Goal: Task Accomplishment & Management: Complete application form

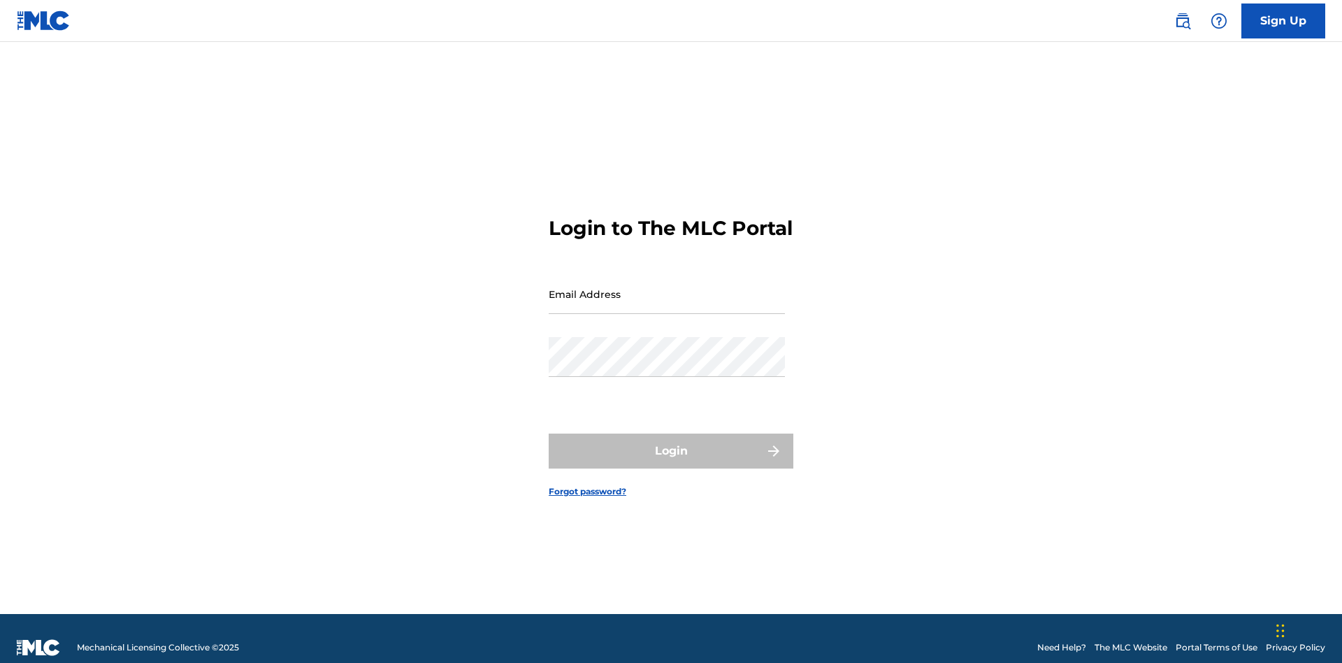
scroll to position [18, 0]
click at [1284, 20] on link "Sign Up" at bounding box center [1284, 20] width 84 height 35
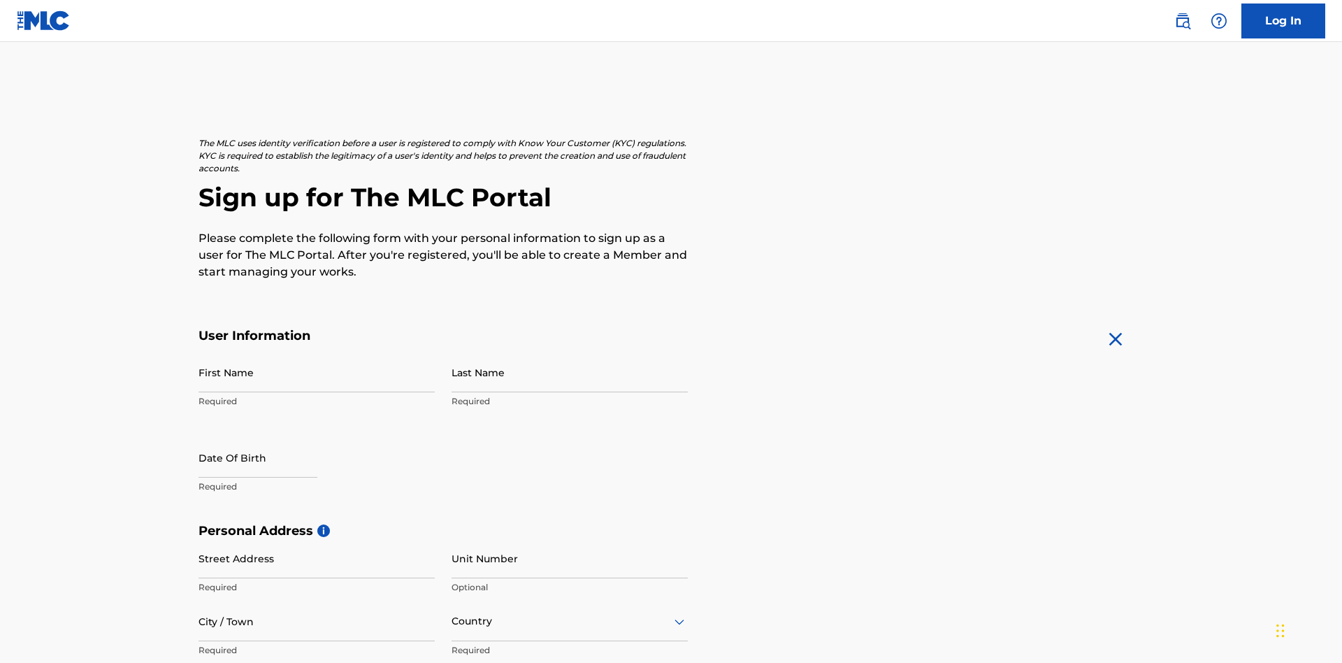
click at [317, 352] on input "First Name" at bounding box center [317, 372] width 236 height 40
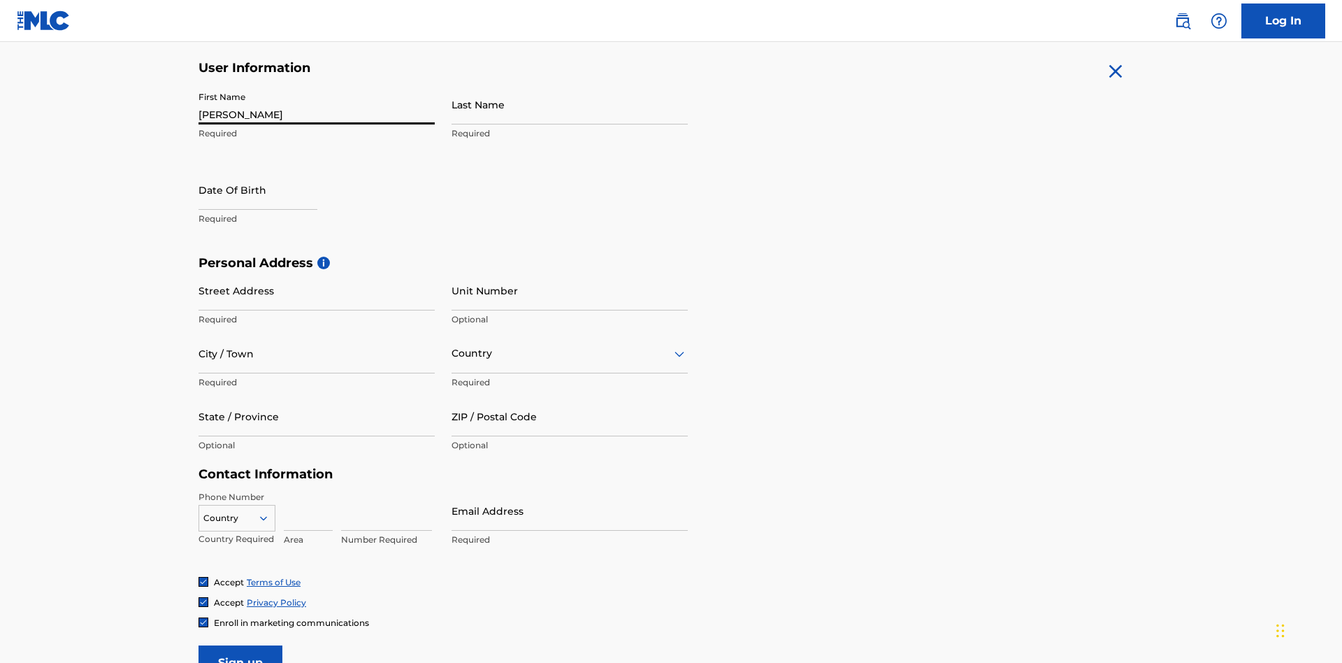
type input "[PERSON_NAME]"
click at [570, 104] on input "Last Name" at bounding box center [570, 105] width 236 height 40
type input "Ribble"
click at [269, 170] on input "text" at bounding box center [258, 190] width 119 height 40
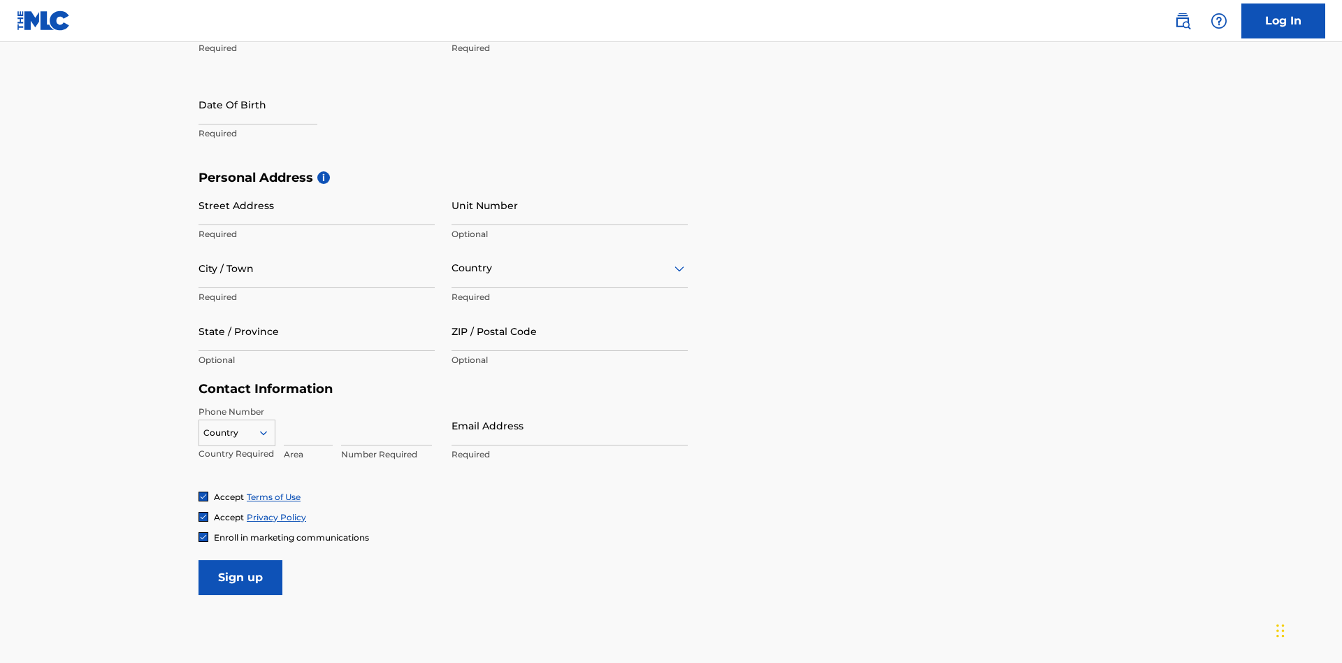
select select "7"
select select "2025"
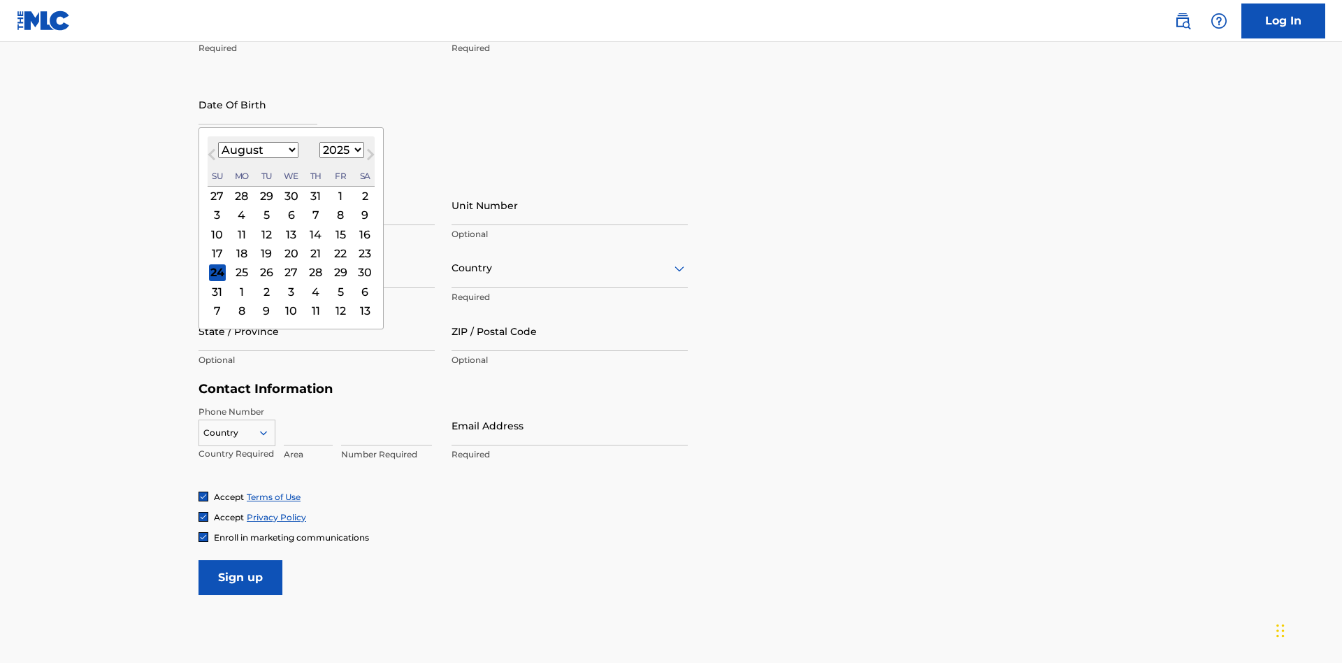
click at [257, 150] on select "January February March April May June July August September October November De…" at bounding box center [258, 150] width 80 height 16
select select "0"
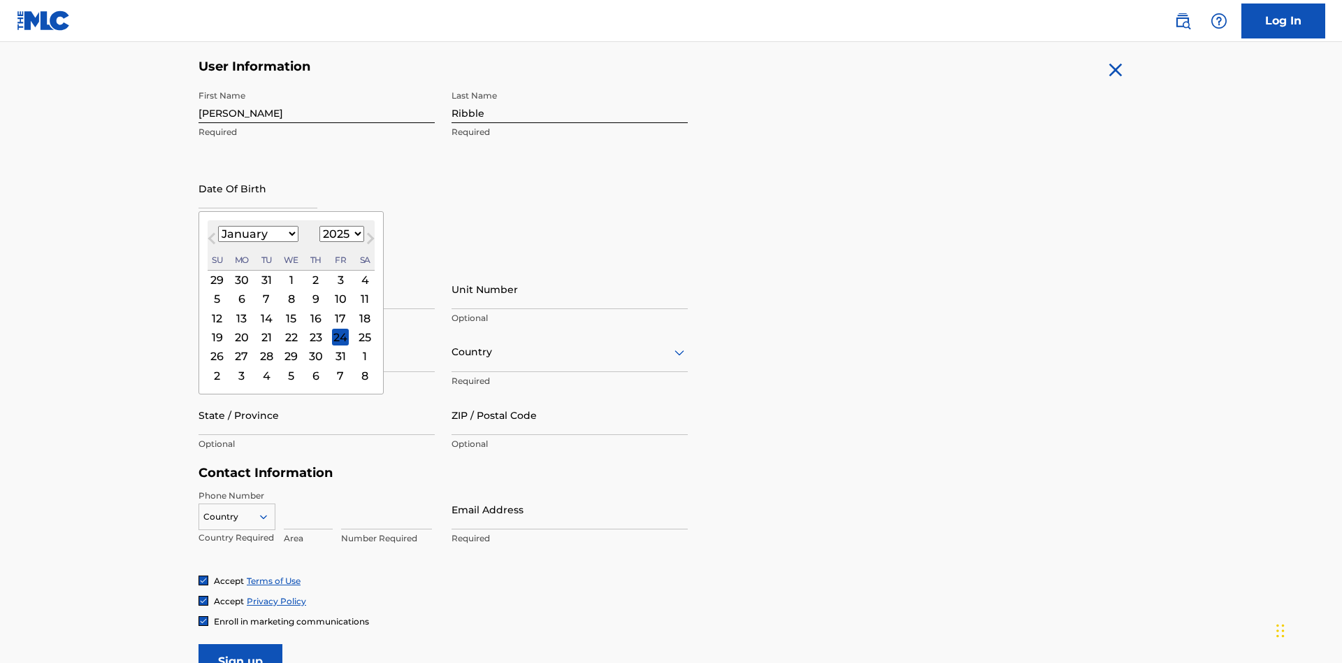
click at [340, 234] on select "1900 1901 1902 1903 1904 1905 1906 1907 1908 1909 1910 1911 1912 1913 1914 1915…" at bounding box center [342, 234] width 45 height 16
select select "1985"
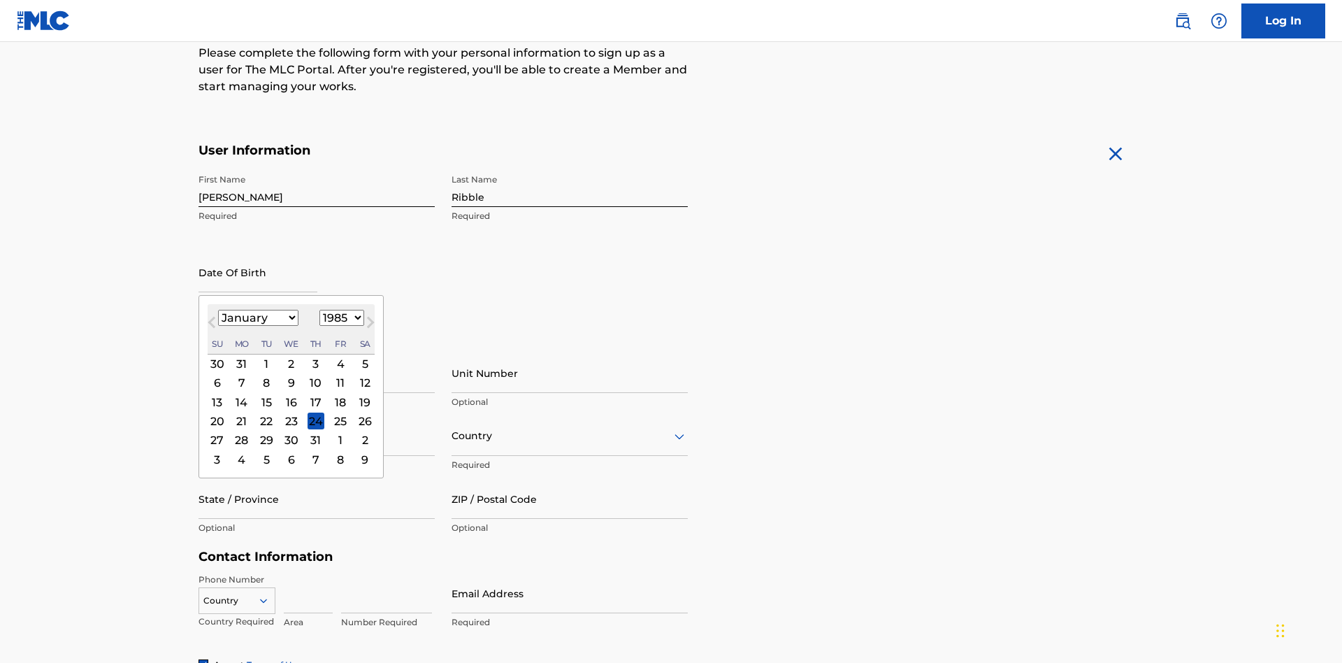
click at [340, 317] on select "1900 1901 1902 1903 1904 1905 1906 1907 1908 1909 1910 1911 1912 1913 1914 1915…" at bounding box center [342, 318] width 45 height 16
click at [266, 375] on div "8" at bounding box center [266, 383] width 17 height 17
type input "January 8 1985"
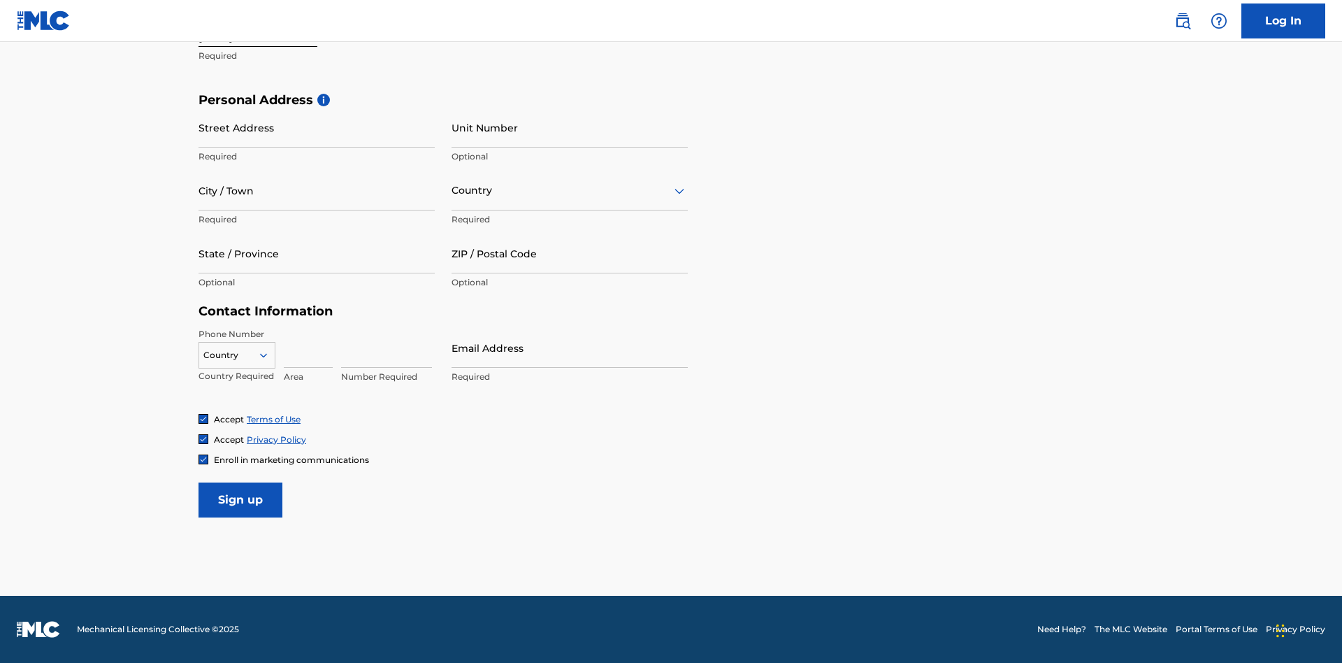
scroll to position [431, 0]
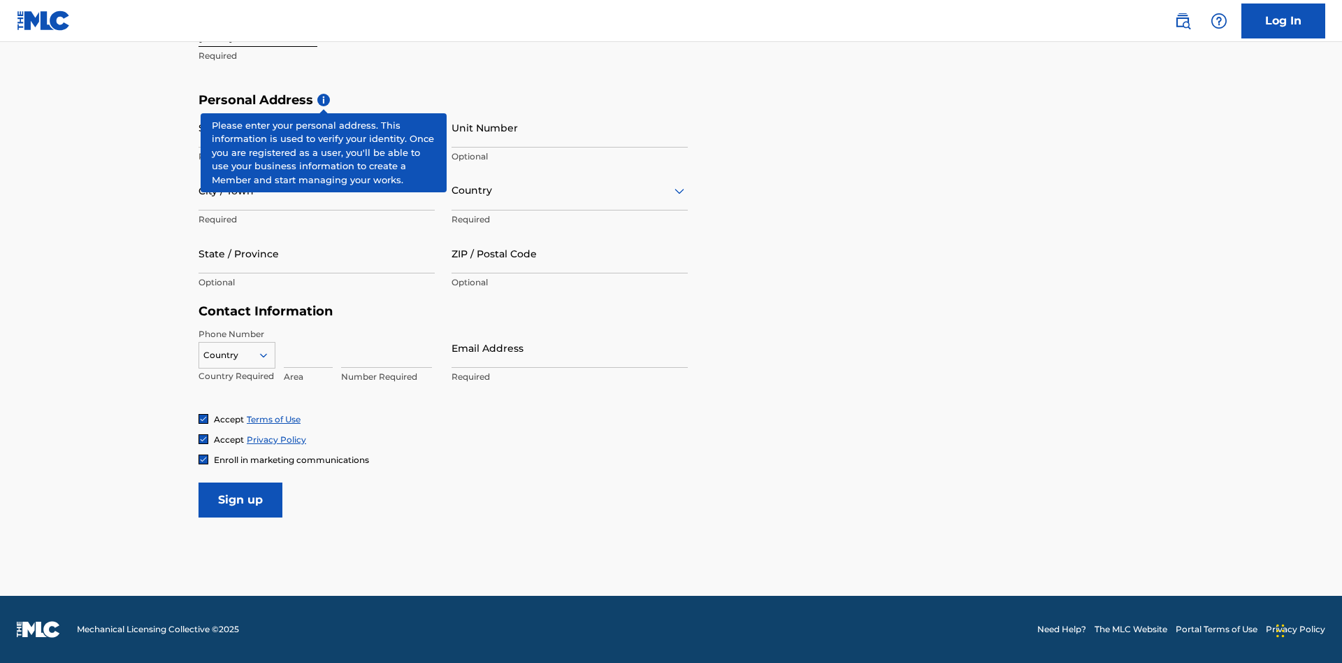
click at [317, 127] on input "Street Address" at bounding box center [317, 128] width 236 height 40
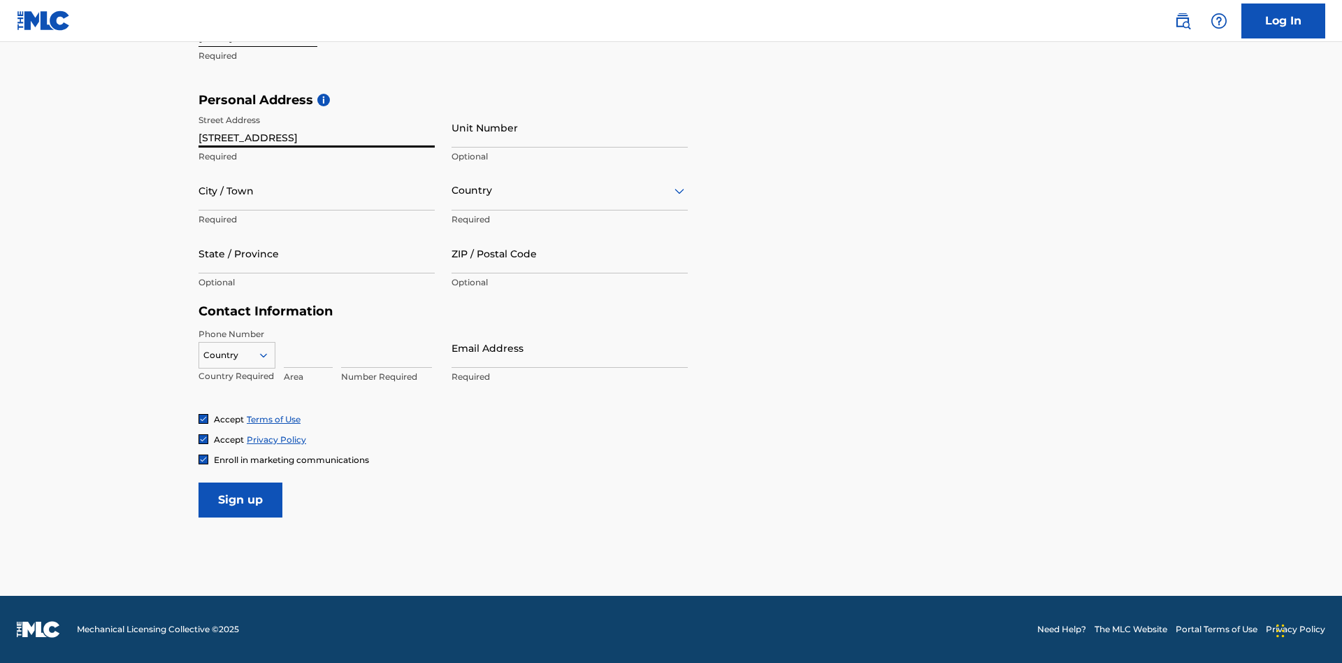
type input "9909 Elks Run Rd"
click at [317, 190] on input "City / Town" at bounding box center [317, 191] width 236 height 40
type input "Roseville"
click at [452, 190] on input "text" at bounding box center [453, 190] width 3 height 15
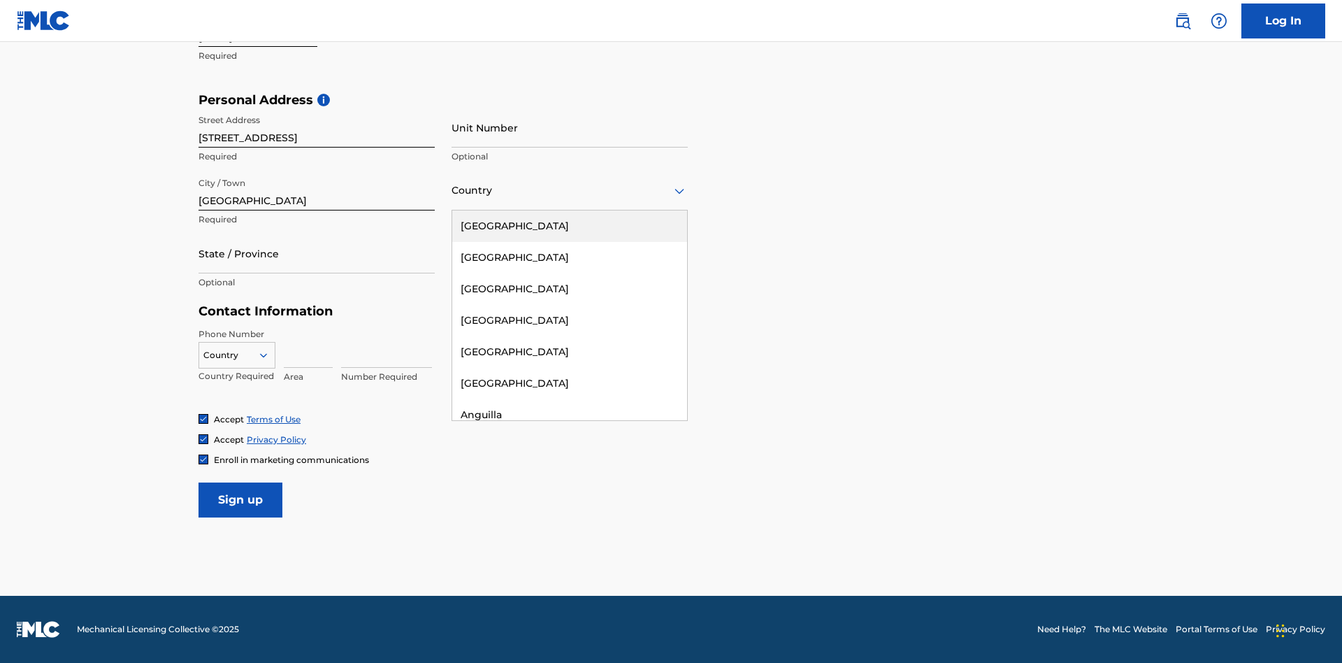
click at [570, 226] on div "United States" at bounding box center [569, 225] width 235 height 31
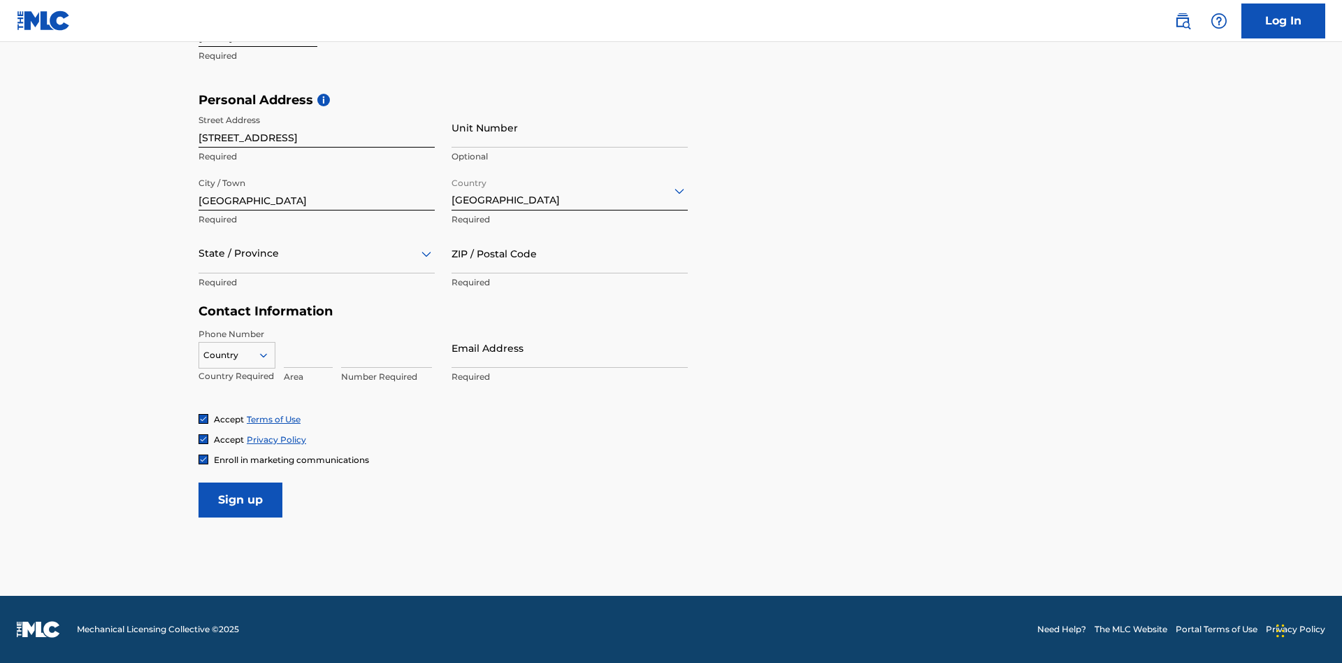
click at [317, 253] on div at bounding box center [317, 253] width 236 height 17
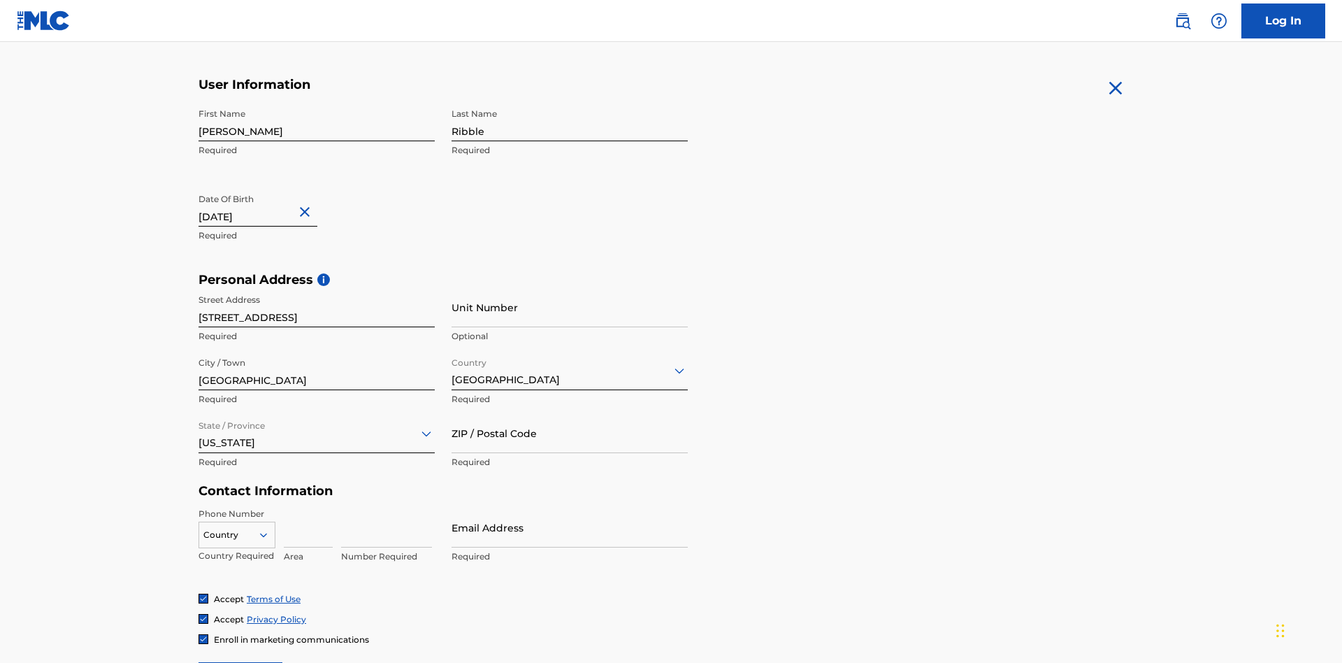
click at [570, 413] on input "ZIP / Postal Code" at bounding box center [570, 433] width 236 height 40
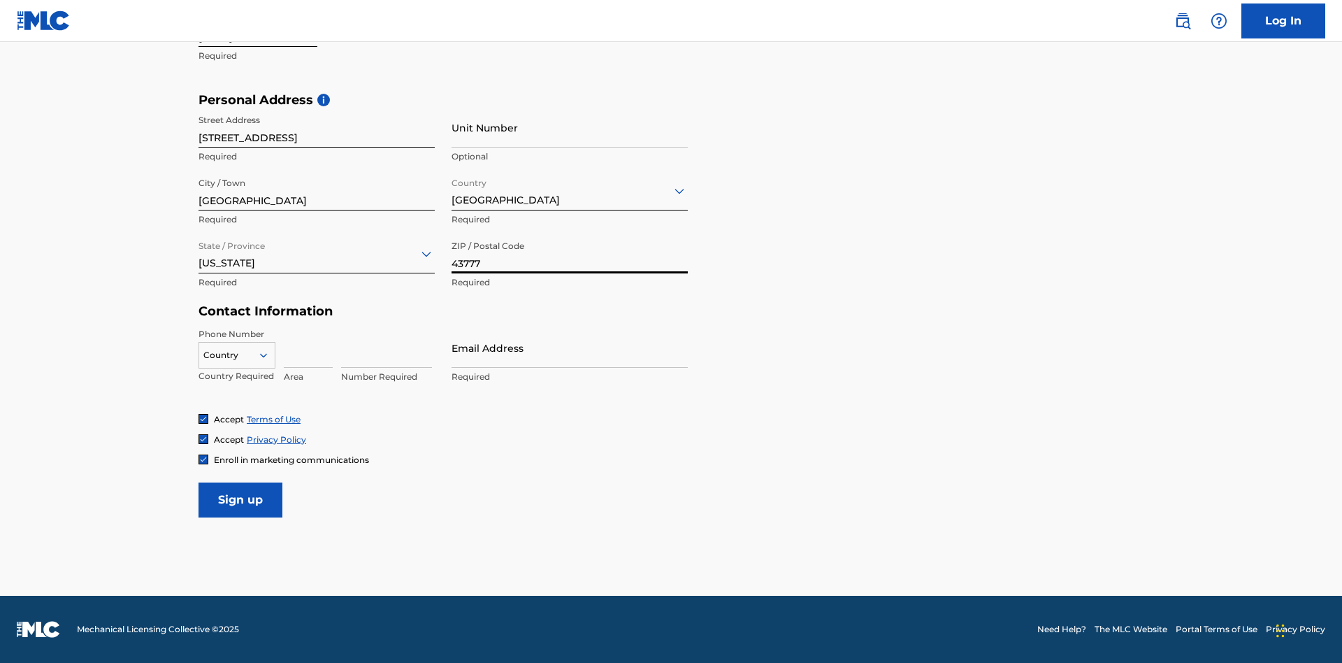
type input "43777"
click at [269, 354] on icon at bounding box center [263, 355] width 13 height 13
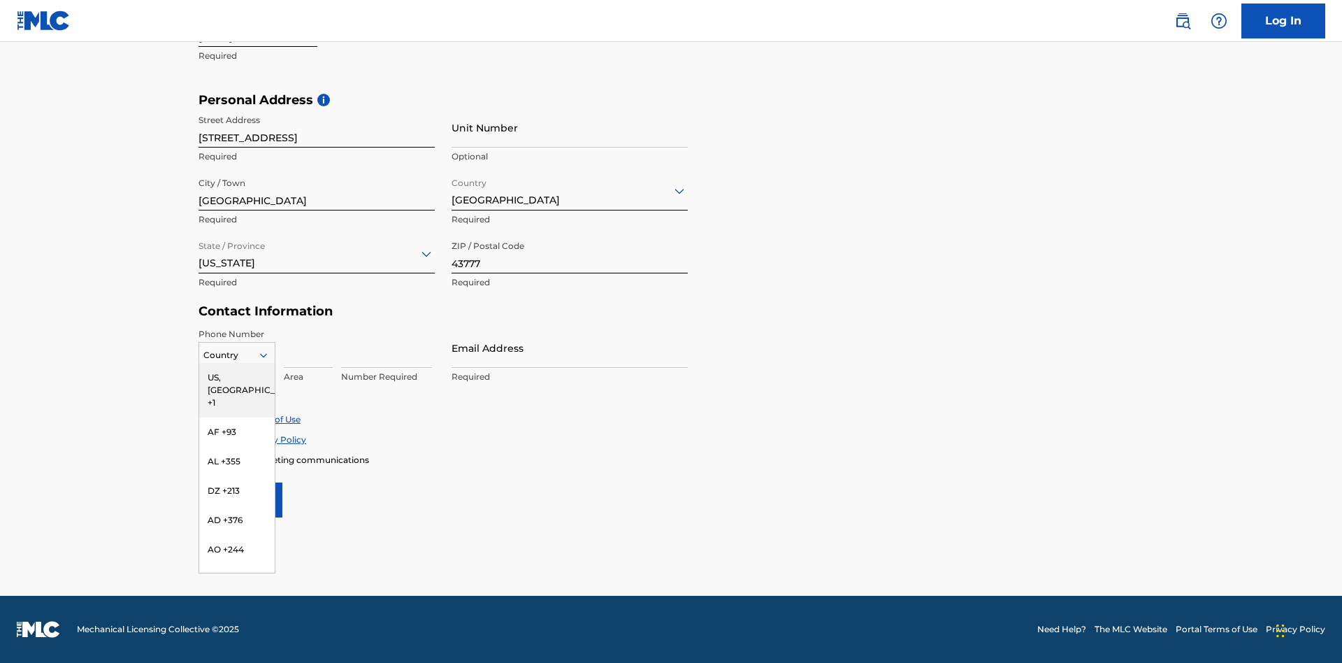
click at [237, 377] on div "US, CA +1" at bounding box center [237, 390] width 76 height 55
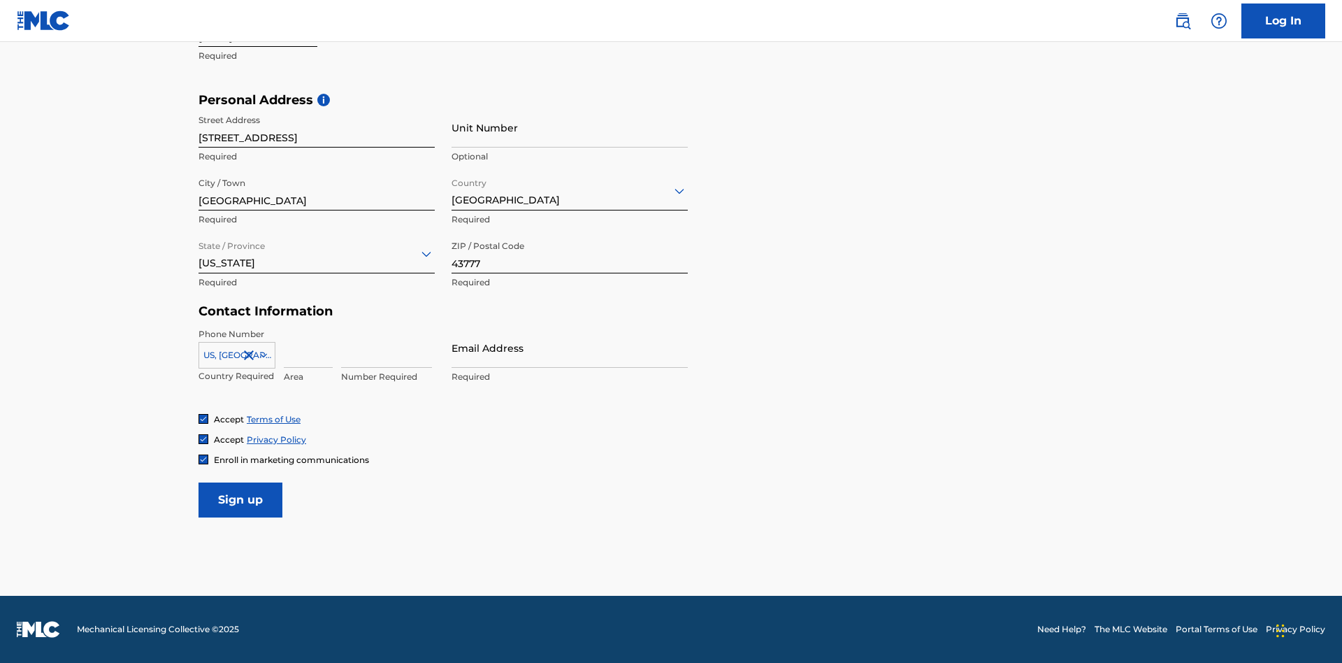
click at [308, 347] on input at bounding box center [308, 348] width 49 height 40
type input "740"
click at [387, 347] on input at bounding box center [386, 348] width 91 height 40
type input "8086351"
click at [570, 347] on input "Email Address" at bounding box center [570, 348] width 236 height 40
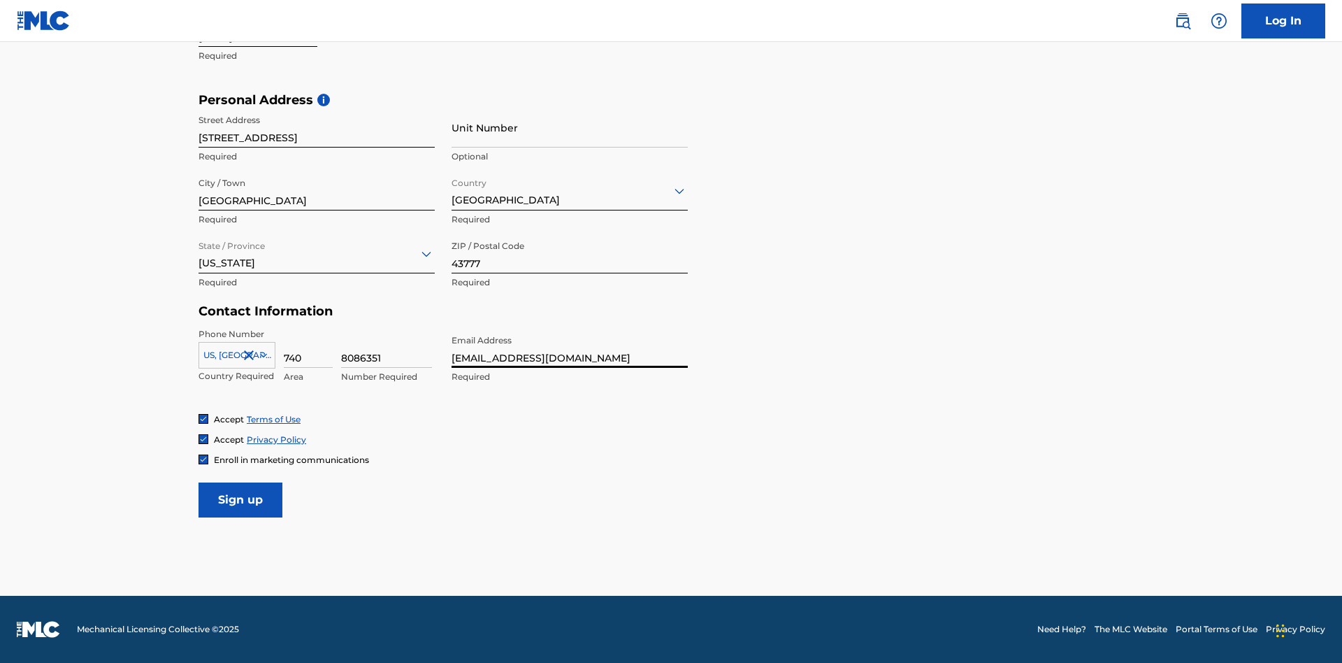
type input "[EMAIL_ADDRESS][DOMAIN_NAME]"
click at [241, 499] on input "Sign up" at bounding box center [241, 499] width 84 height 35
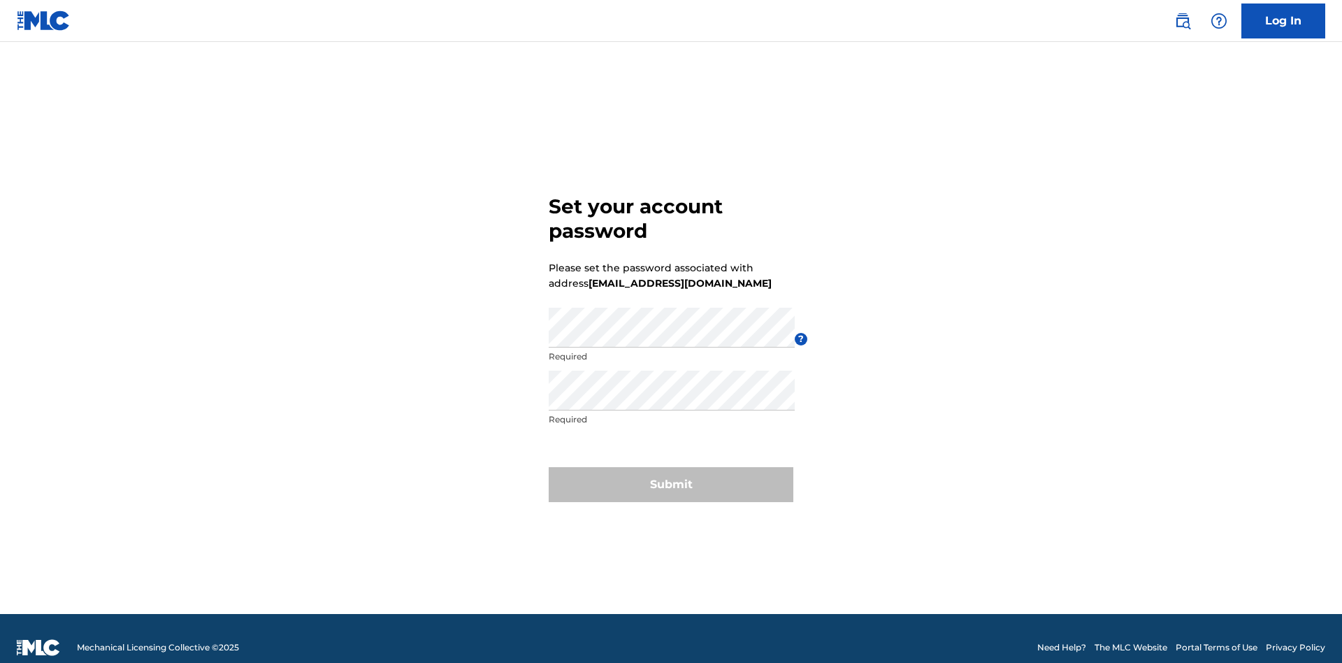
scroll to position [18, 0]
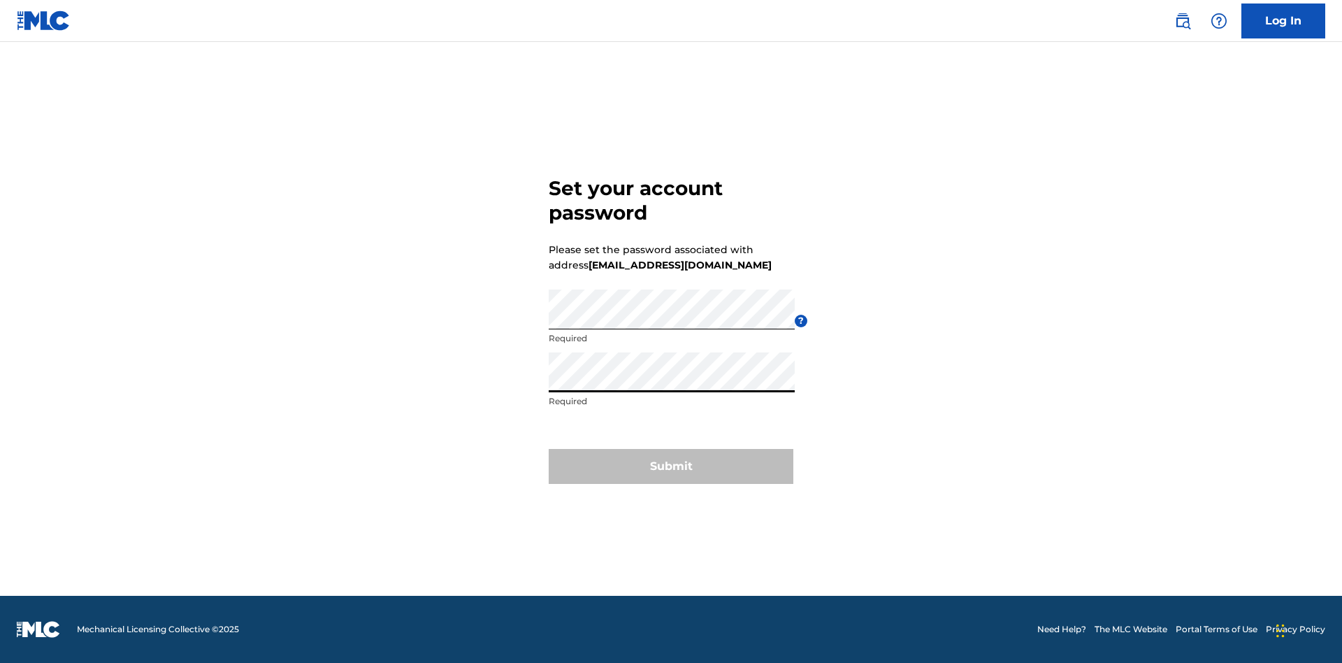
click at [671, 475] on button "Submit" at bounding box center [671, 466] width 245 height 35
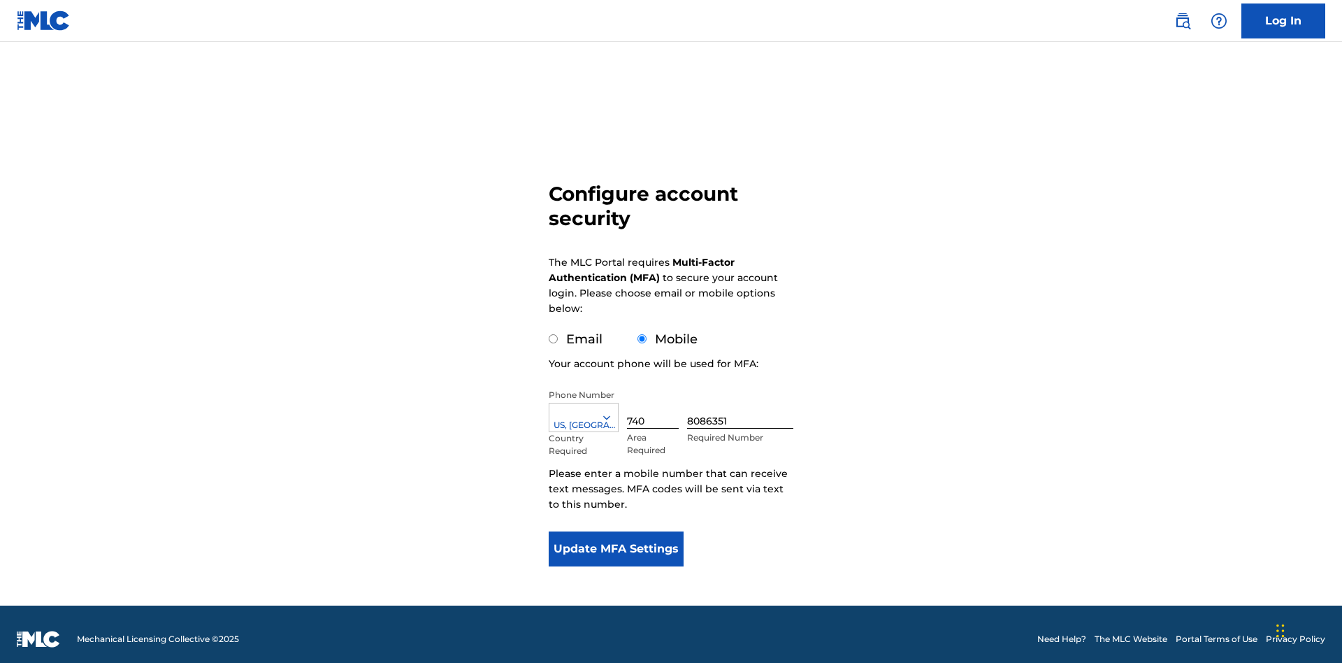
scroll to position [0, 0]
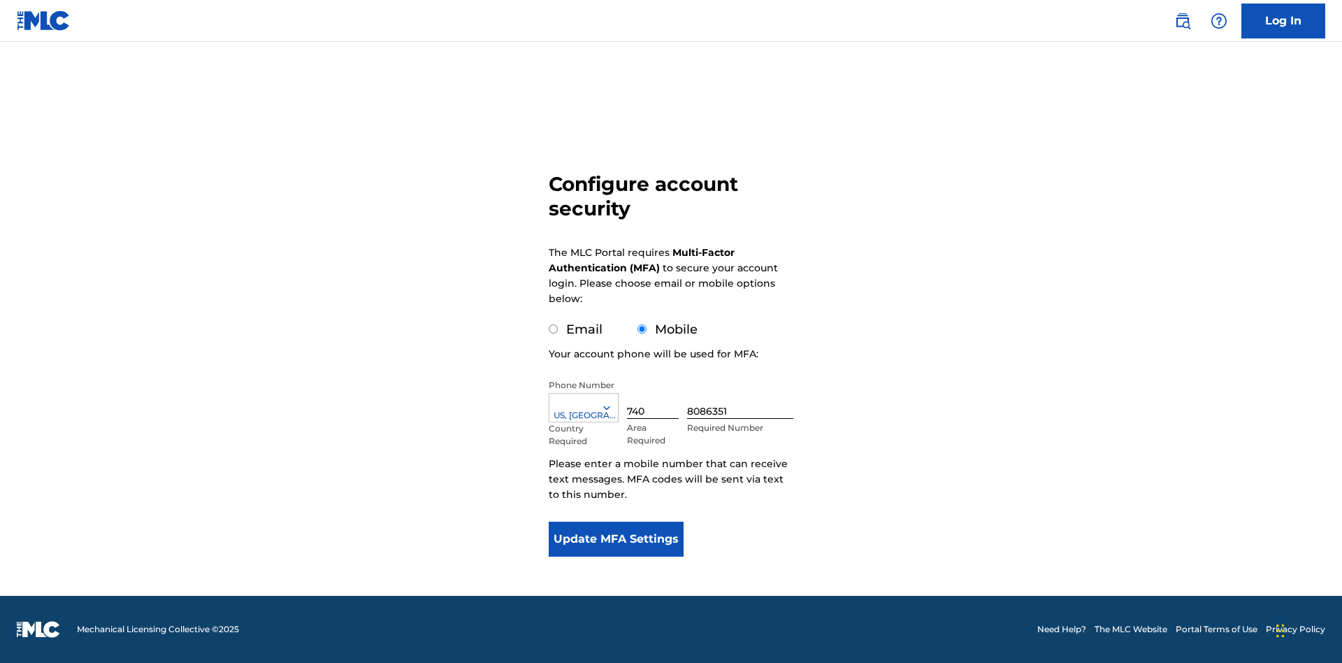
click at [554, 329] on input "Email" at bounding box center [553, 328] width 9 height 9
radio input "true"
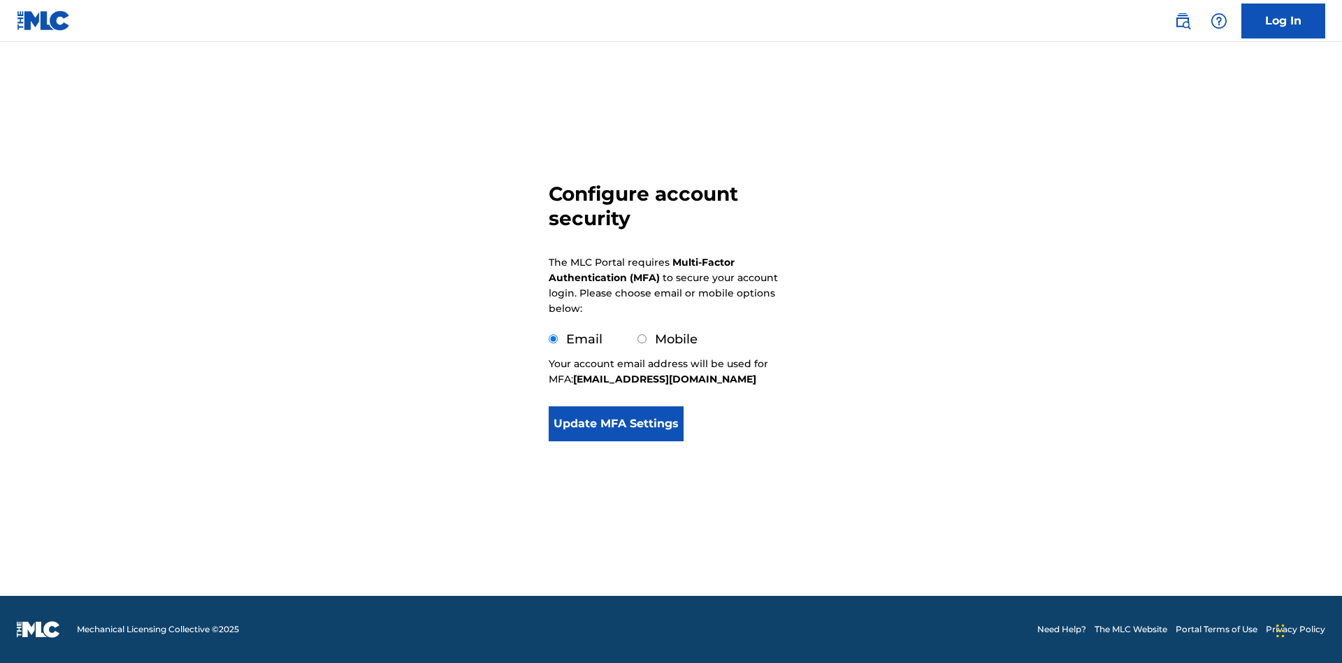
click at [616, 441] on button "Update MFA Settings" at bounding box center [616, 423] width 135 height 35
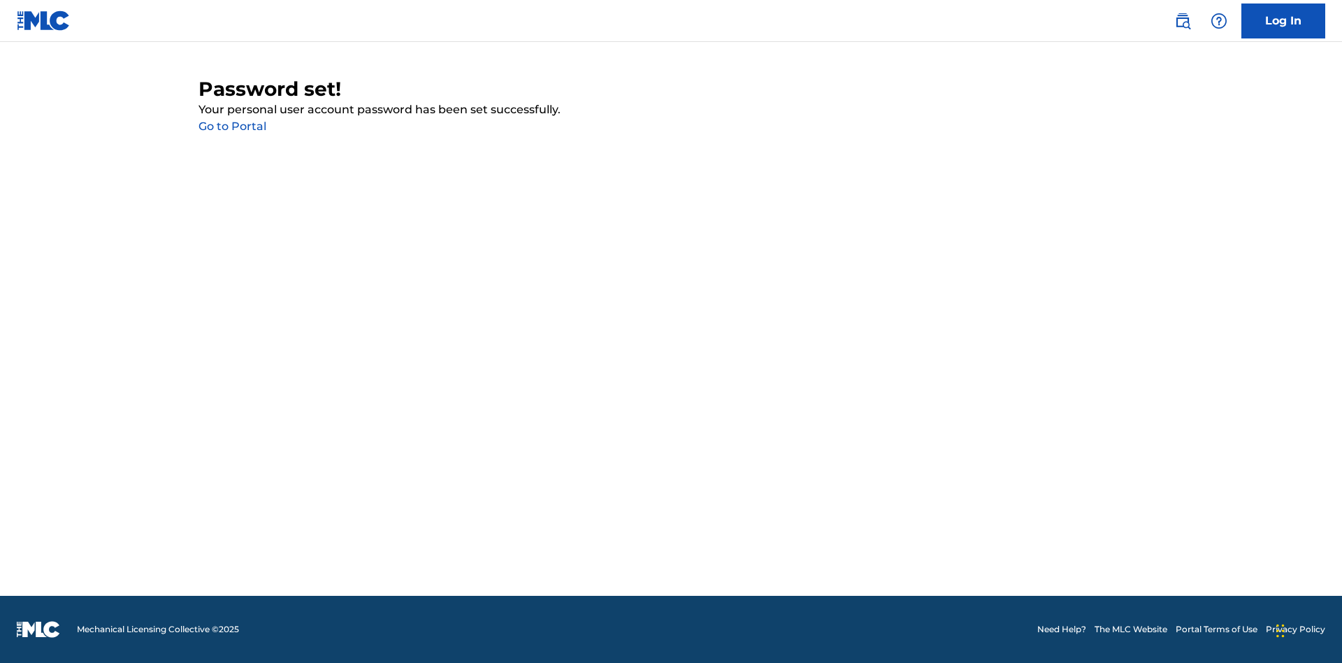
click at [232, 127] on link "Go to Portal" at bounding box center [233, 126] width 68 height 13
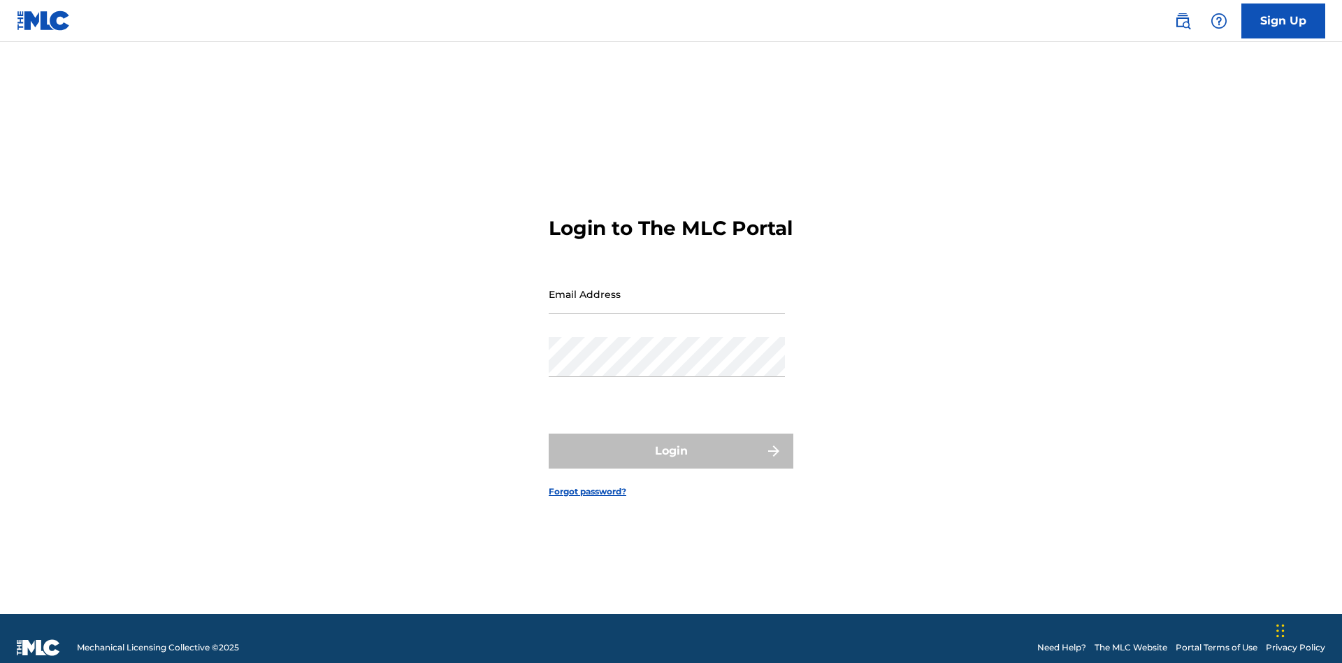
click at [667, 287] on input "Email Address" at bounding box center [667, 294] width 236 height 40
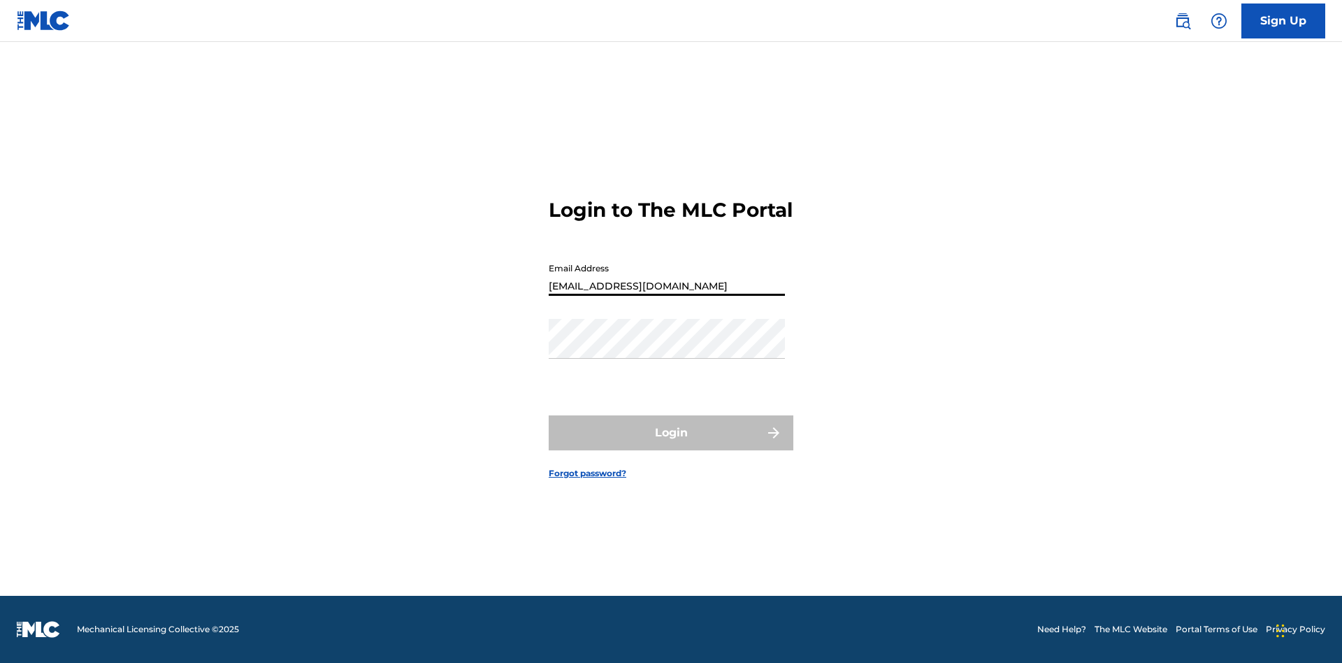
type input "[EMAIL_ADDRESS][DOMAIN_NAME]"
click at [671, 445] on button "Login" at bounding box center [671, 432] width 245 height 35
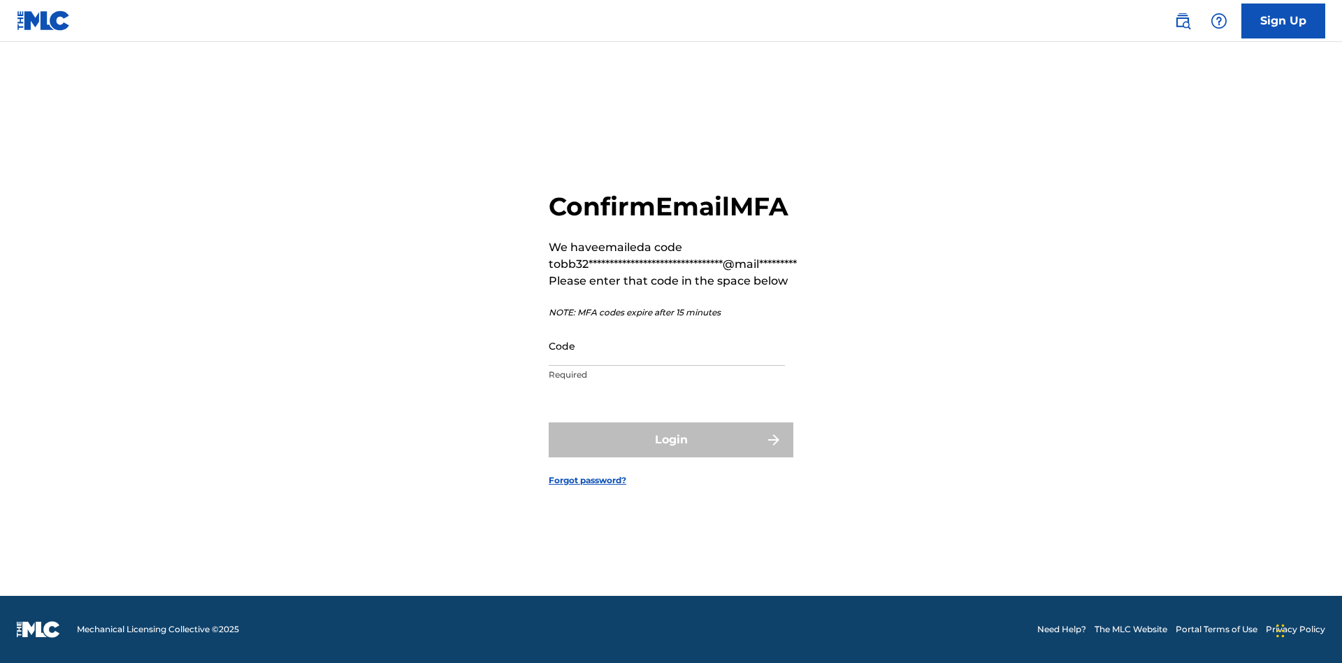
click at [667, 345] on input "Code" at bounding box center [667, 346] width 236 height 40
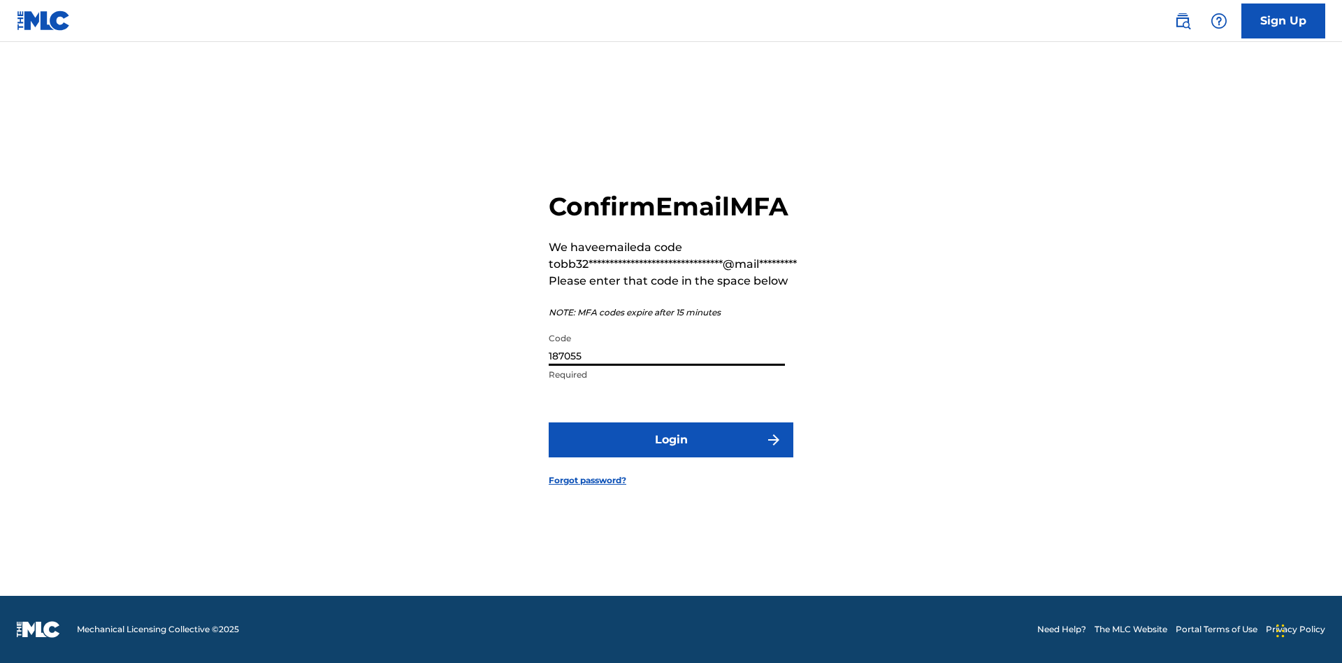
type input "187055"
click at [671, 439] on button "Login" at bounding box center [671, 439] width 245 height 35
